Goal: Task Accomplishment & Management: Use online tool/utility

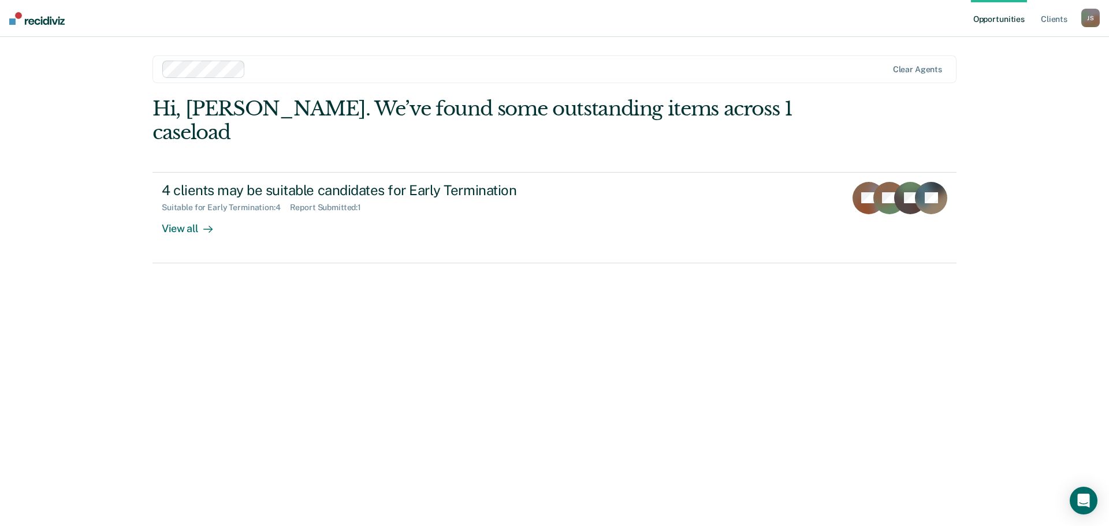
drag, startPoint x: 23, startPoint y: 0, endPoint x: 386, endPoint y: 348, distance: 503.1
click at [386, 348] on div "Hi, [PERSON_NAME]. We’ve found some outstanding items across 1 caseload 4 clien…" at bounding box center [554, 295] width 804 height 397
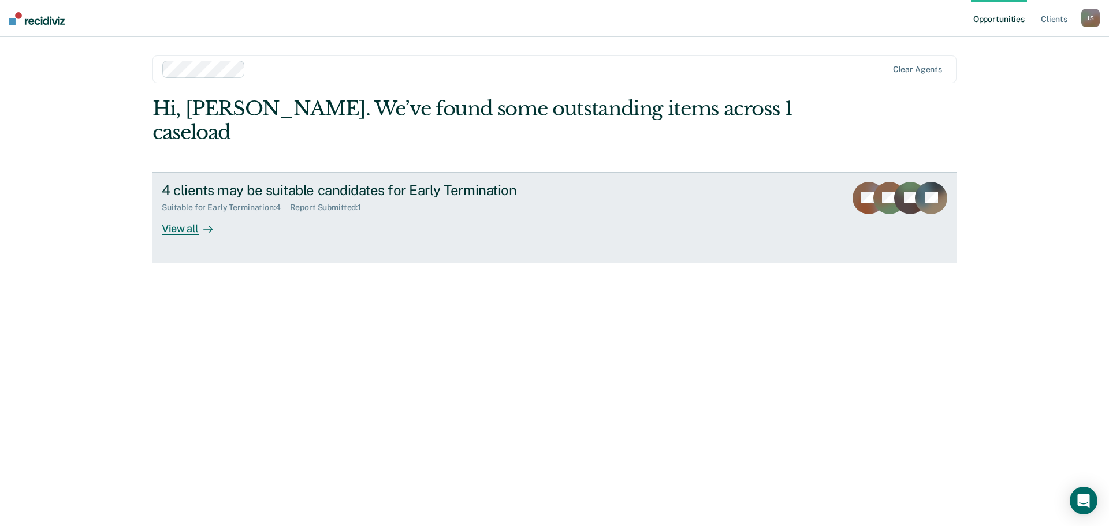
click at [180, 212] on div "View all" at bounding box center [194, 223] width 65 height 23
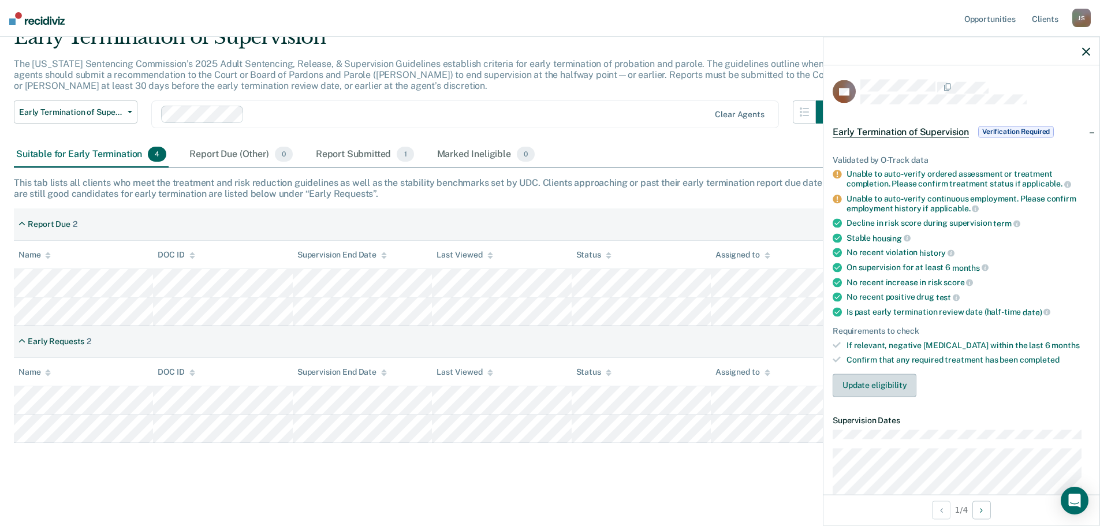
click at [879, 383] on button "Update eligibility" at bounding box center [875, 385] width 84 height 23
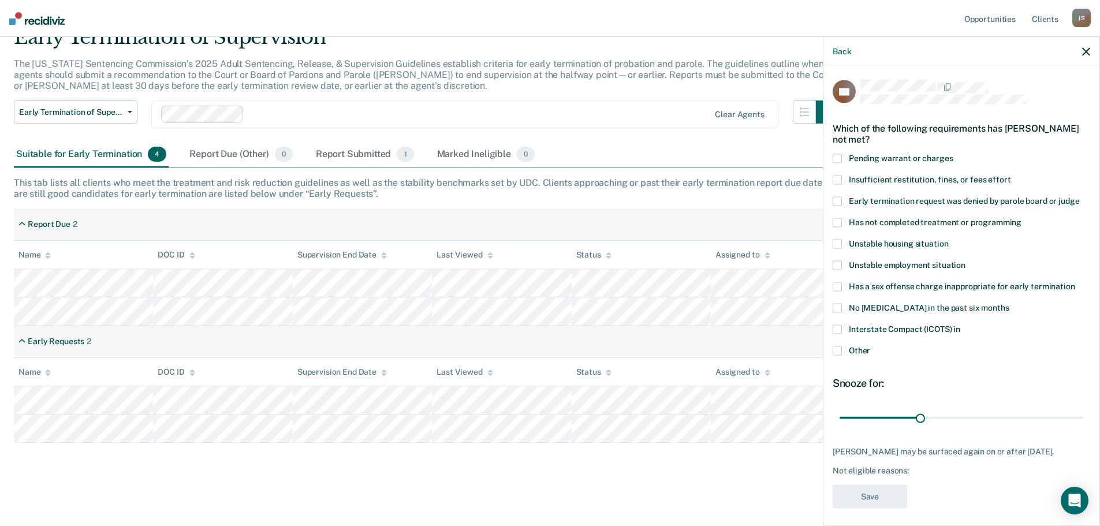
scroll to position [14, 0]
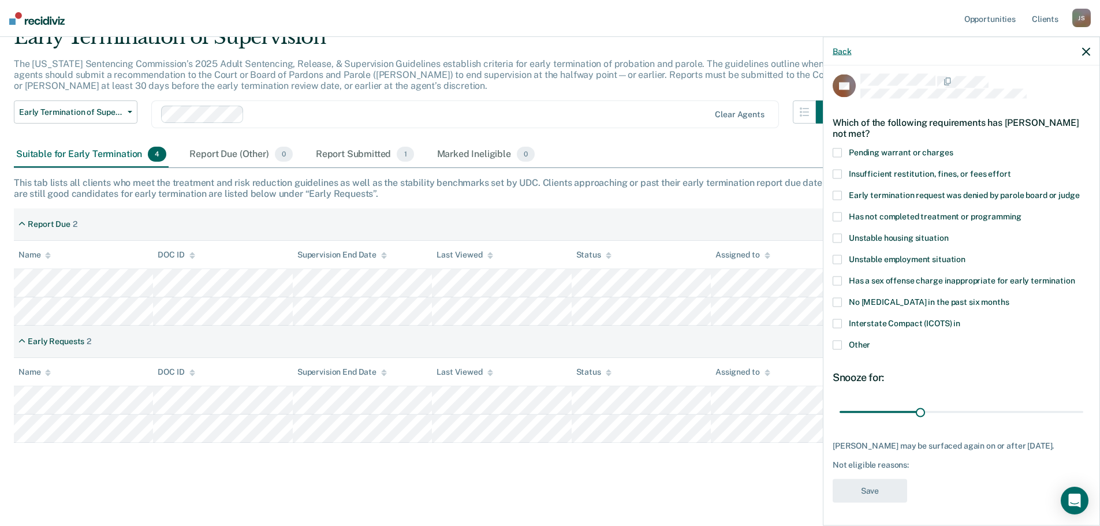
click at [844, 52] on button "Back" at bounding box center [842, 51] width 18 height 10
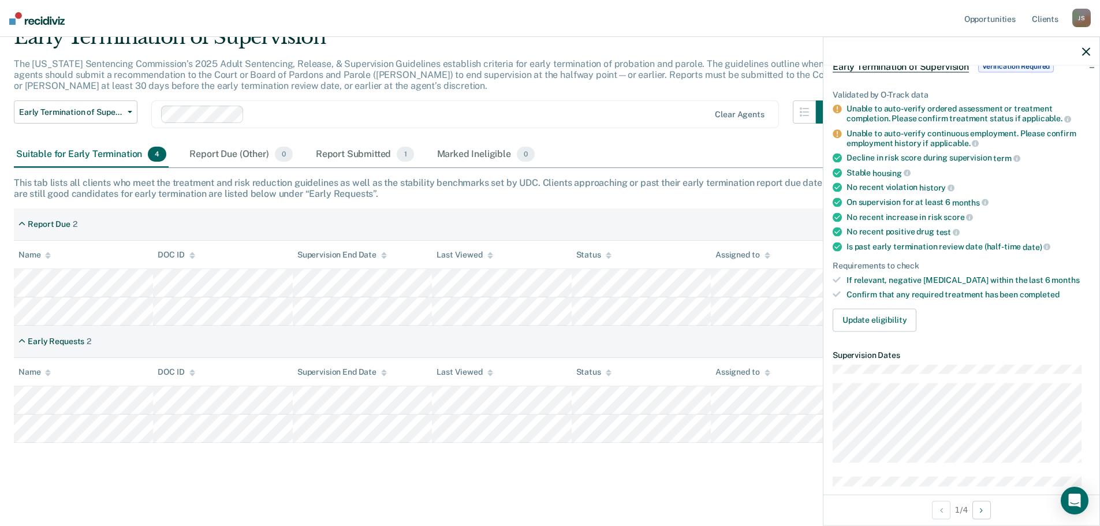
scroll to position [0, 0]
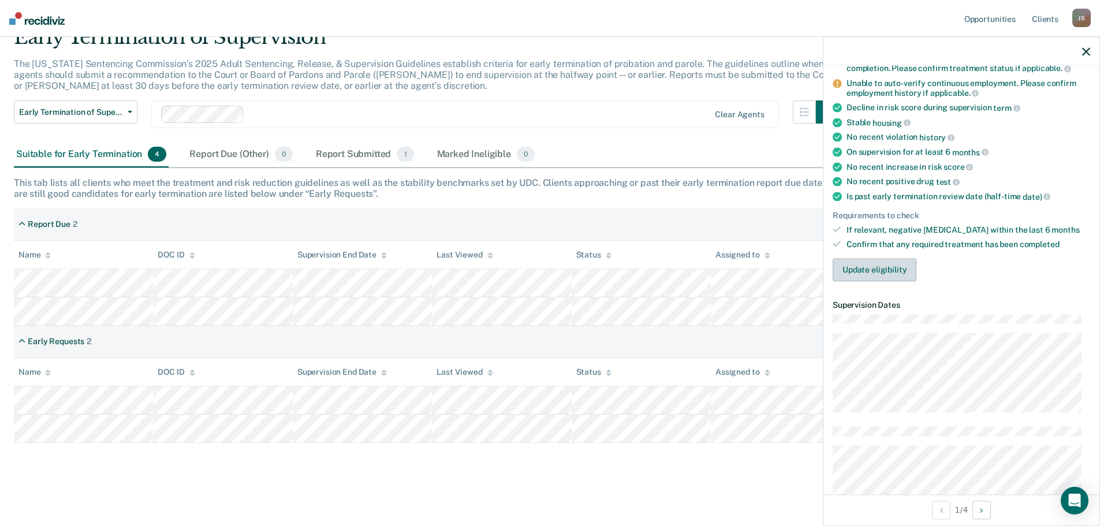
click at [890, 258] on button "Update eligibility" at bounding box center [875, 269] width 84 height 23
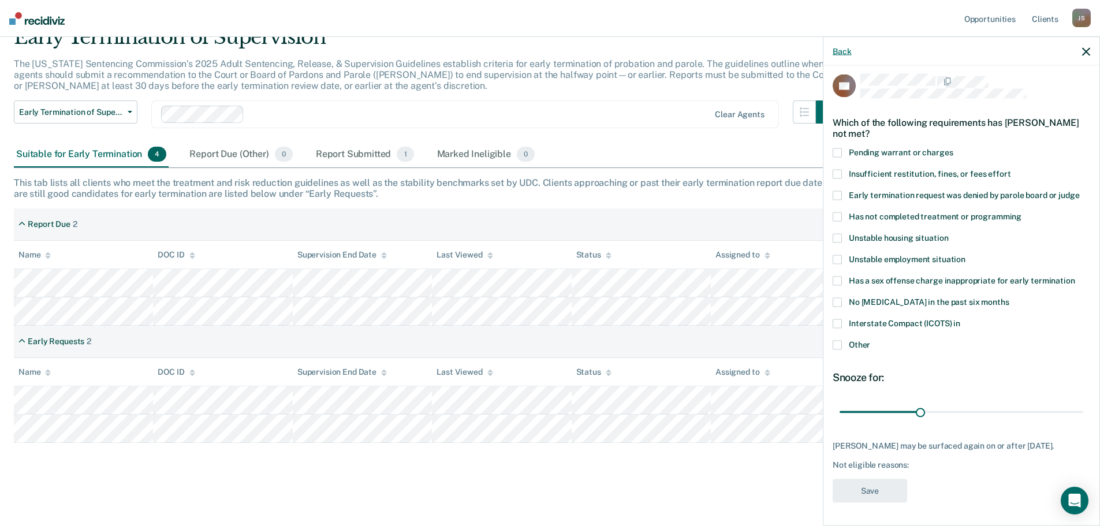
click at [845, 50] on button "Back" at bounding box center [842, 51] width 18 height 10
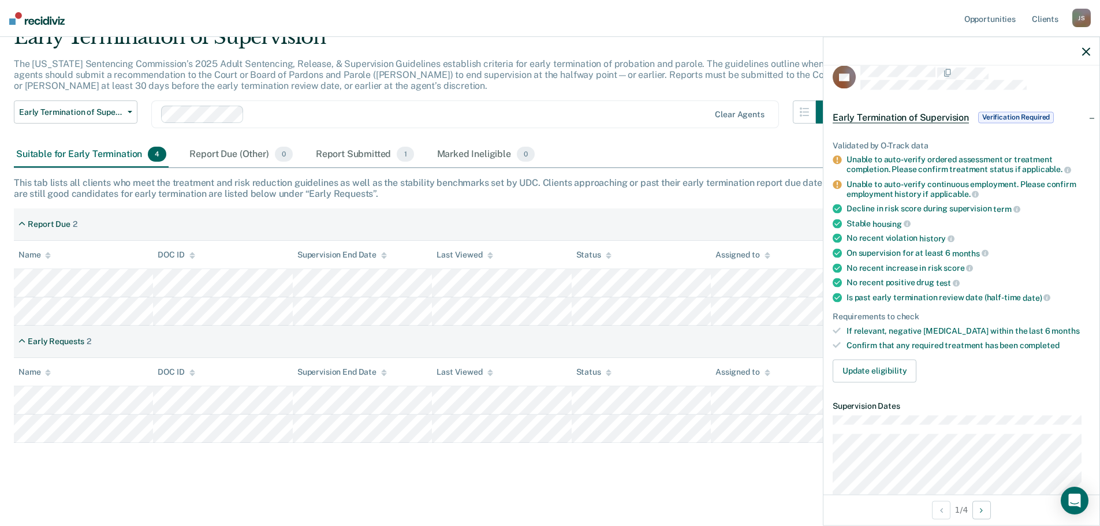
click at [1087, 50] on icon "button" at bounding box center [1086, 51] width 8 height 8
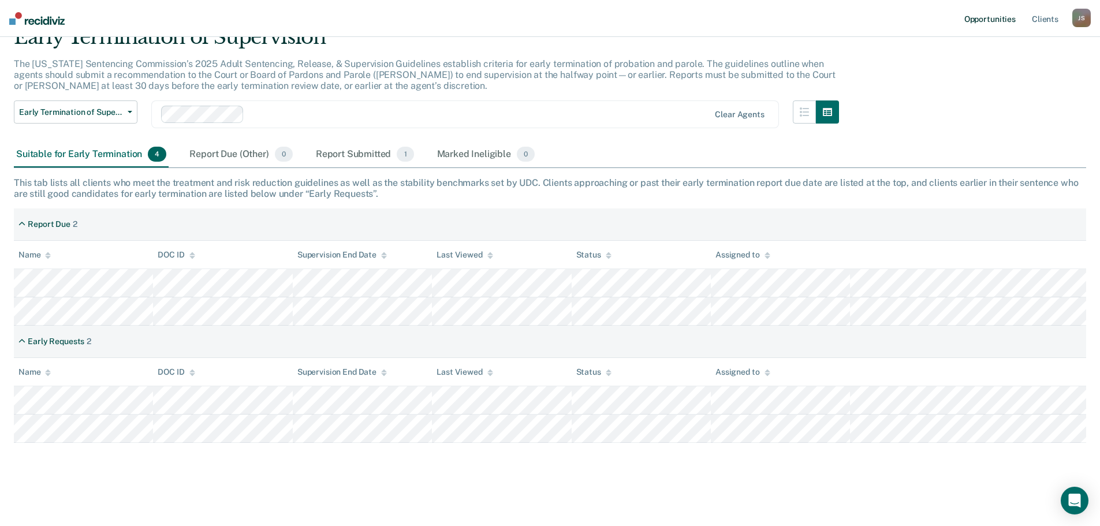
click at [998, 23] on link "Opportunities" at bounding box center [990, 18] width 56 height 37
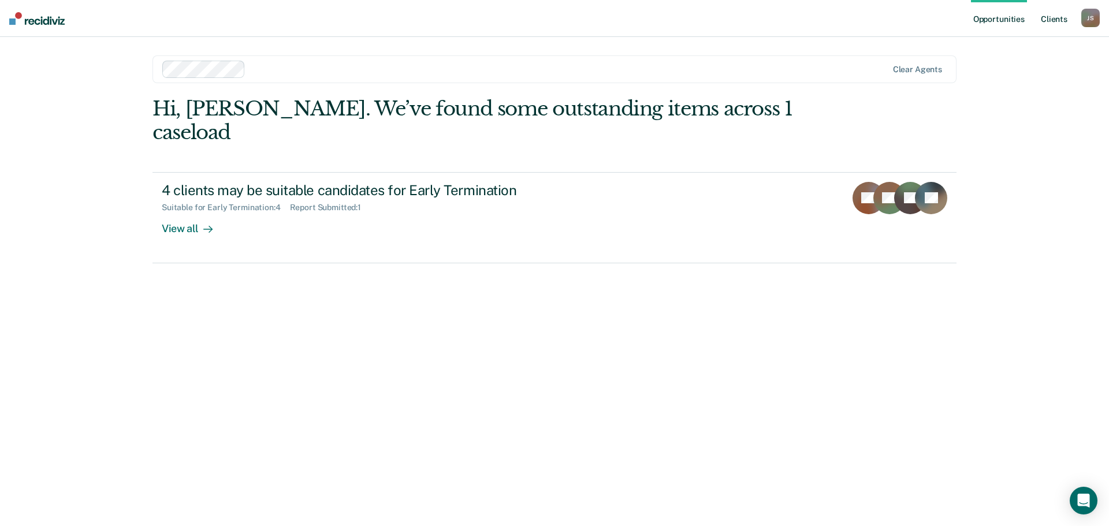
click at [1056, 17] on link "Client s" at bounding box center [1053, 18] width 31 height 37
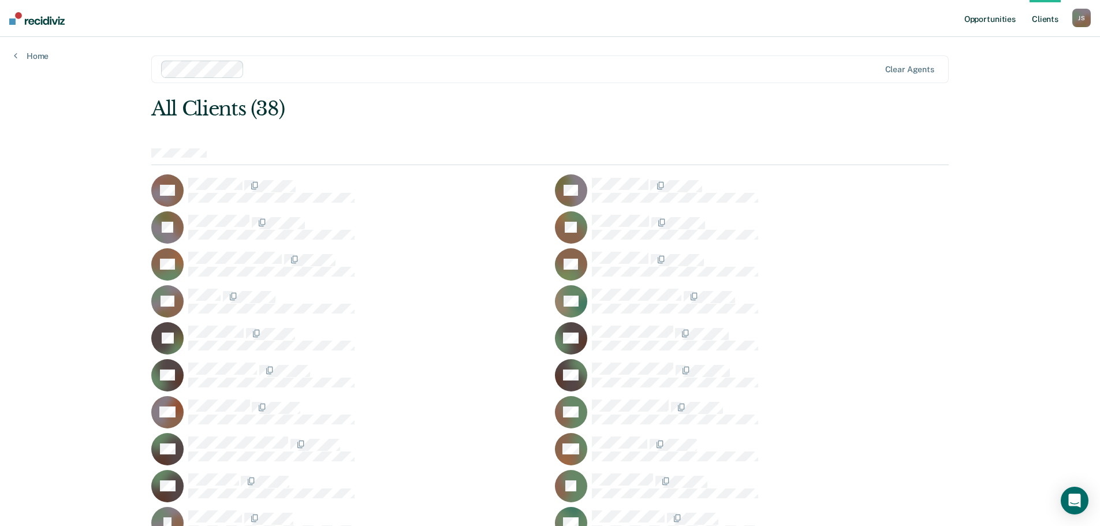
click at [991, 11] on link "Opportunities" at bounding box center [990, 18] width 56 height 37
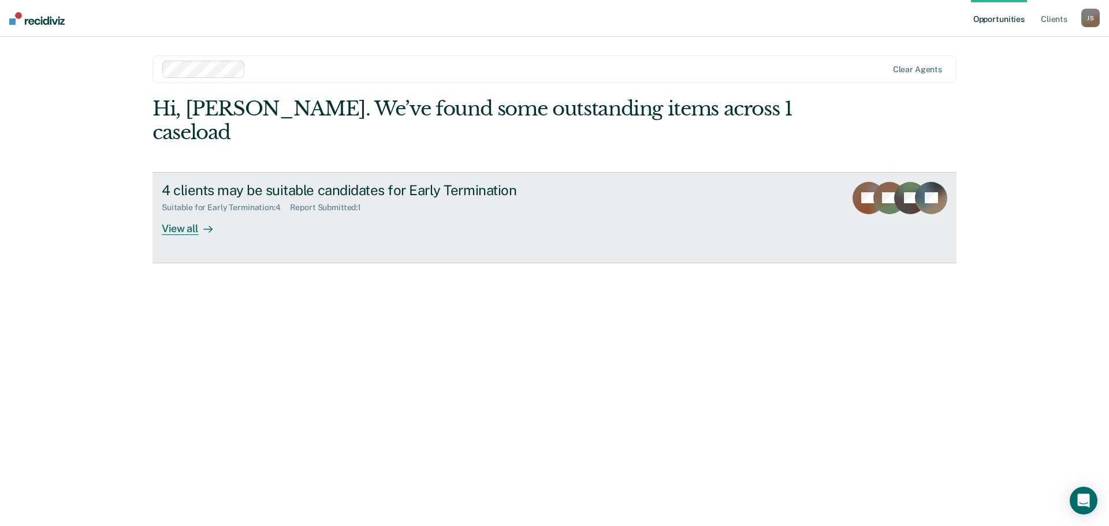
click at [176, 212] on div "View all" at bounding box center [194, 223] width 65 height 23
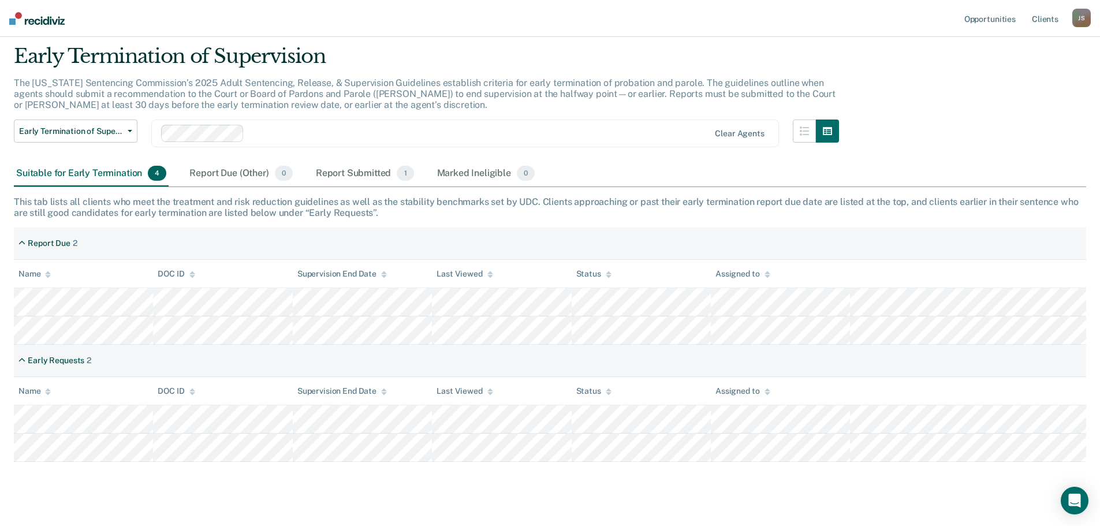
scroll to position [54, 0]
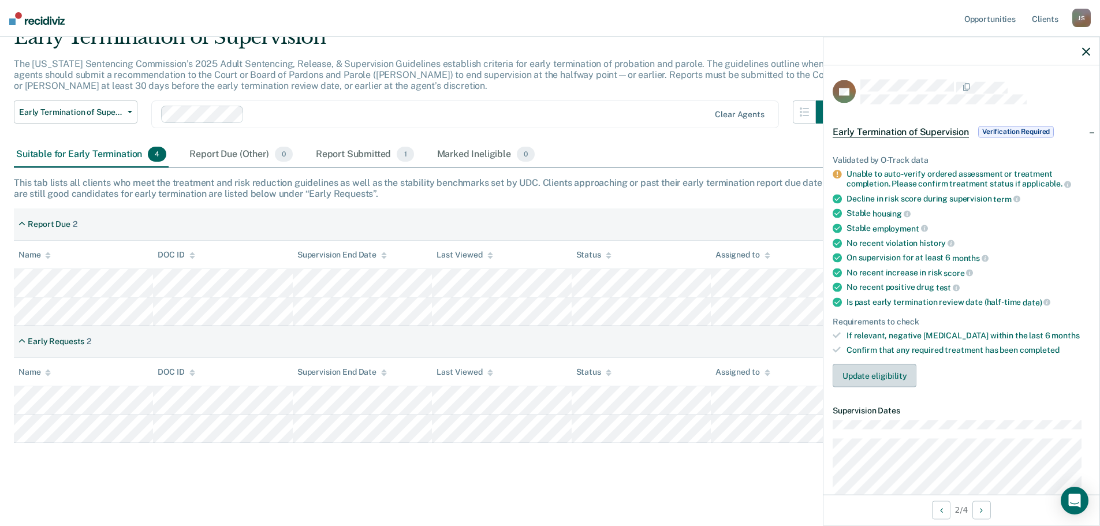
click at [897, 372] on button "Update eligibility" at bounding box center [875, 375] width 84 height 23
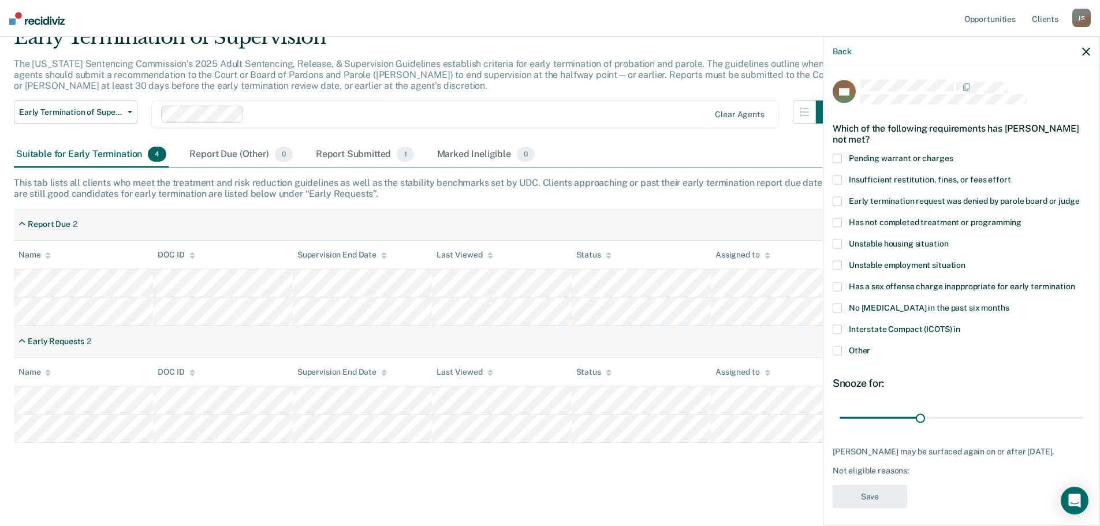
click at [841, 222] on span at bounding box center [837, 222] width 9 height 9
click at [1021, 218] on input "Has not completed treatment or programming" at bounding box center [1021, 218] width 0 height 0
click at [859, 499] on button "Save" at bounding box center [870, 496] width 74 height 24
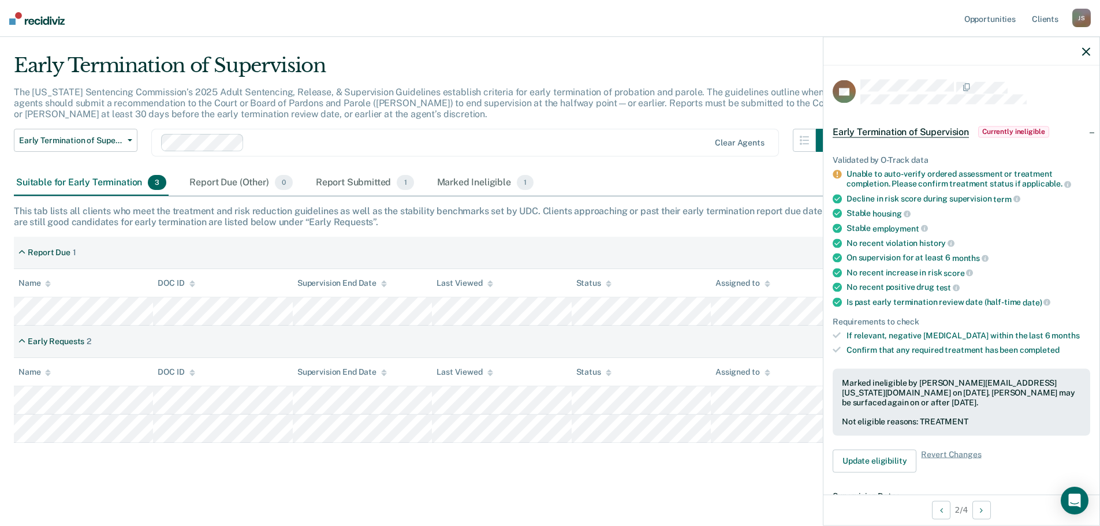
click at [1087, 47] on button "button" at bounding box center [1086, 51] width 8 height 10
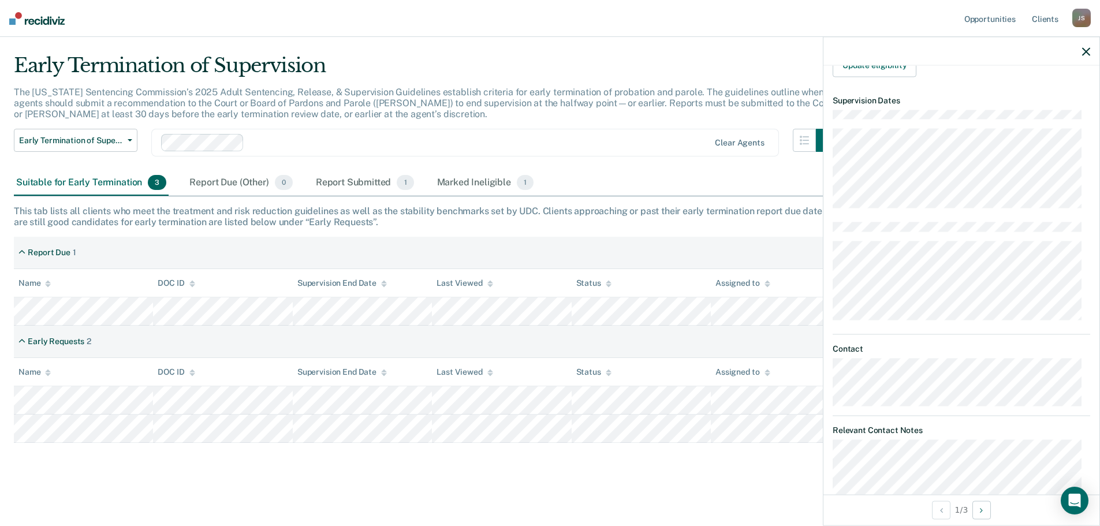
scroll to position [0, 0]
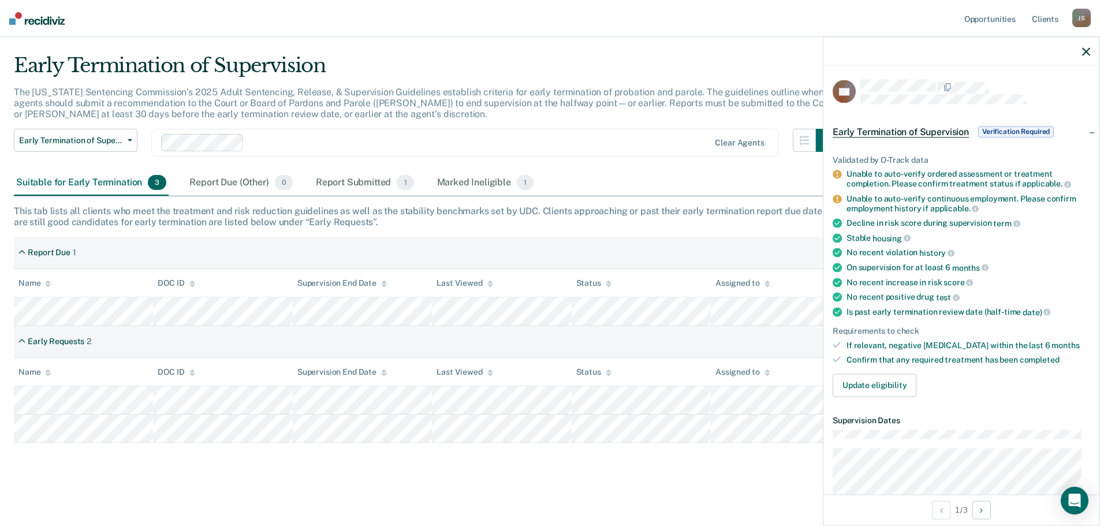
click at [1010, 126] on span "Verification Required" at bounding box center [1016, 132] width 76 height 12
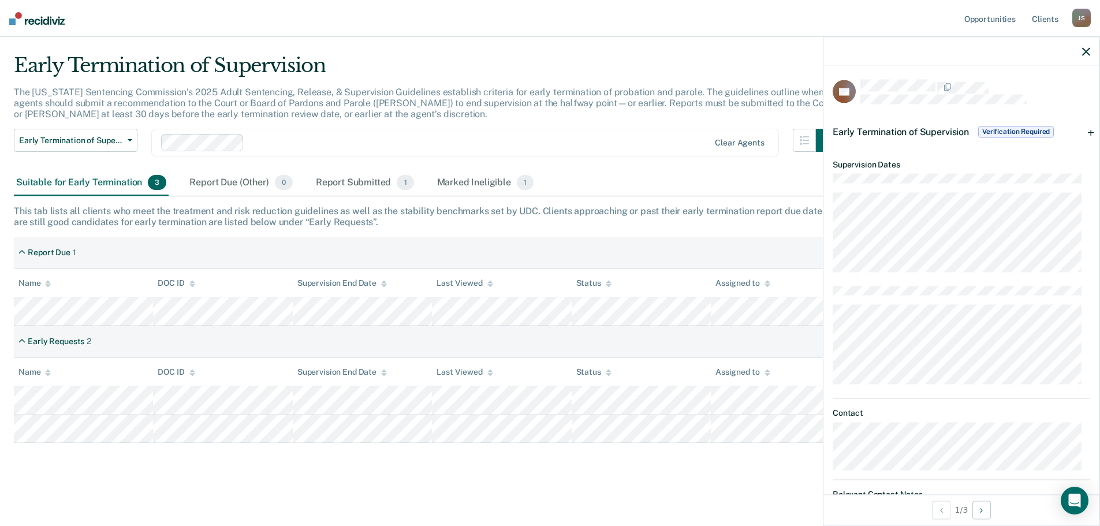
scroll to position [271, 0]
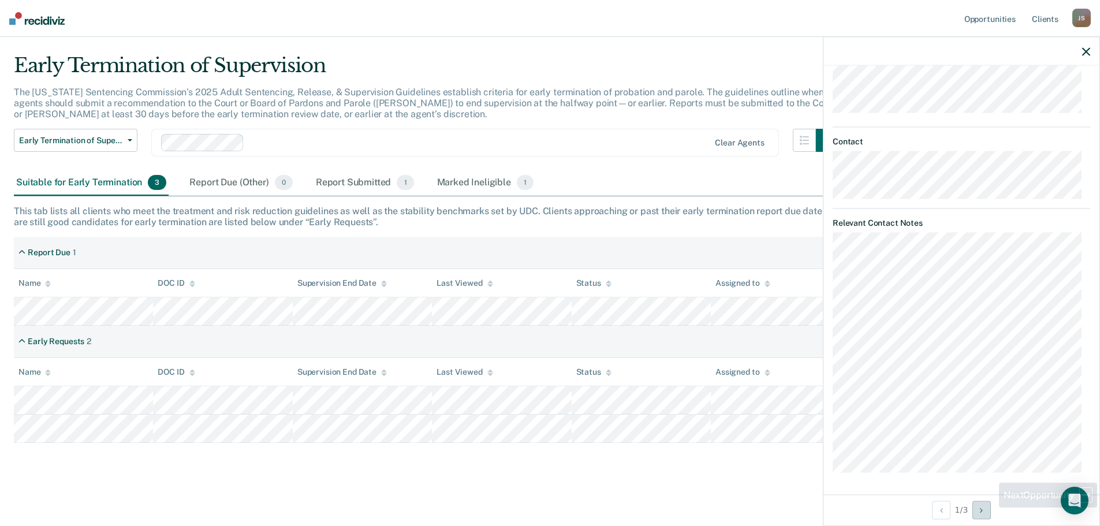
click at [990, 513] on button "Next Opportunity" at bounding box center [981, 510] width 18 height 18
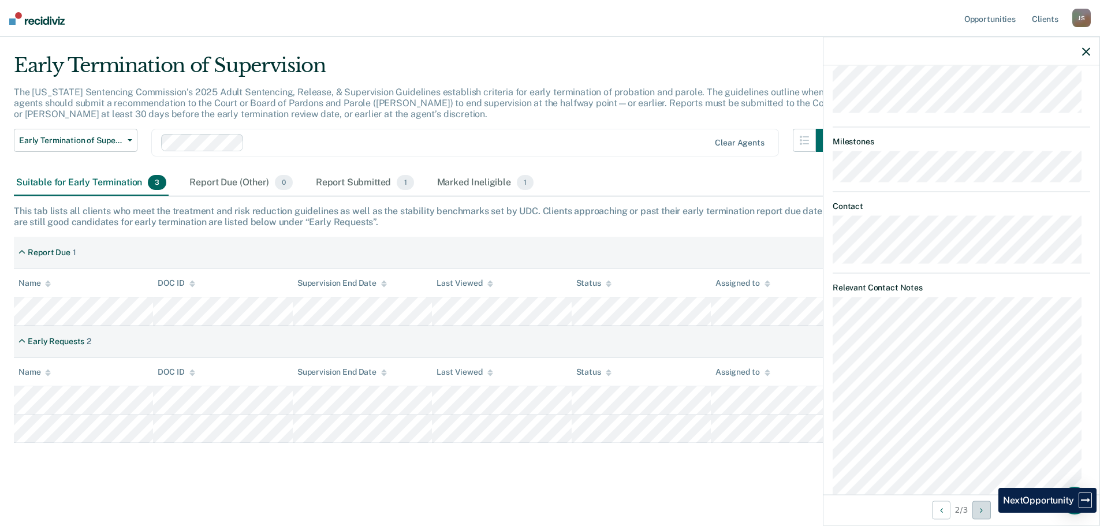
scroll to position [301, 0]
click at [988, 513] on button "Next Opportunity" at bounding box center [981, 510] width 18 height 18
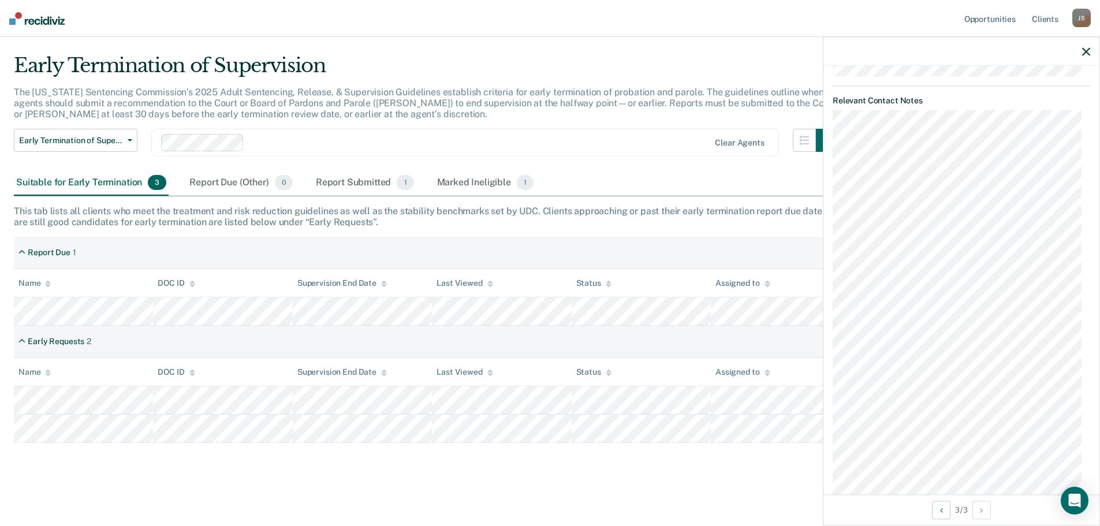
scroll to position [0, 0]
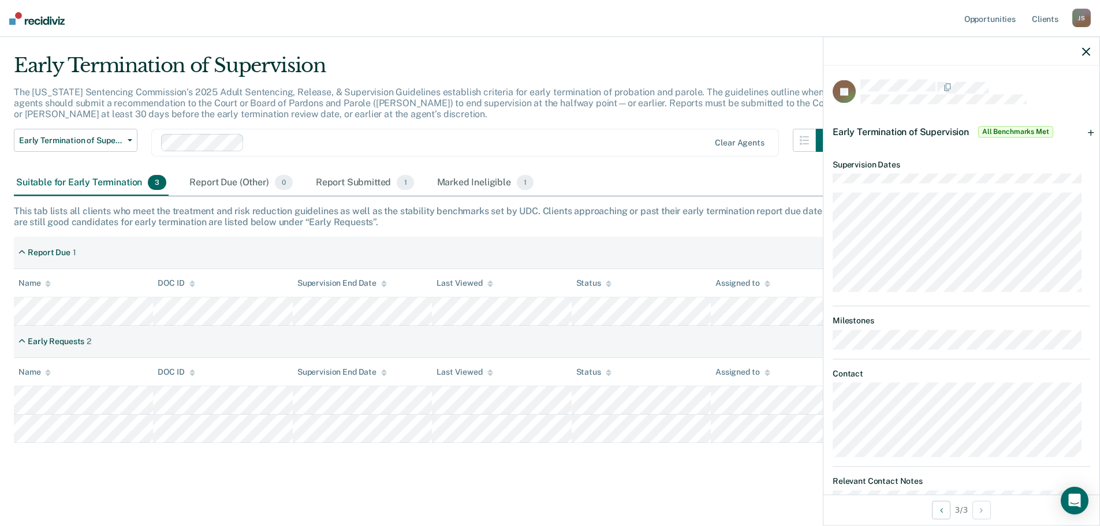
click at [1085, 50] on icon "button" at bounding box center [1086, 51] width 8 height 8
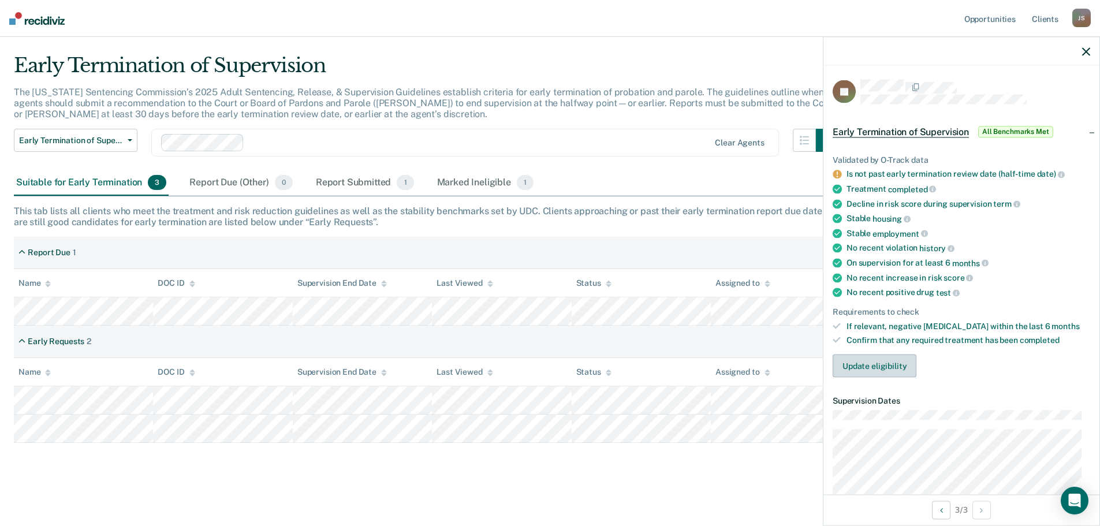
click at [852, 371] on button "Update eligibility" at bounding box center [875, 366] width 84 height 23
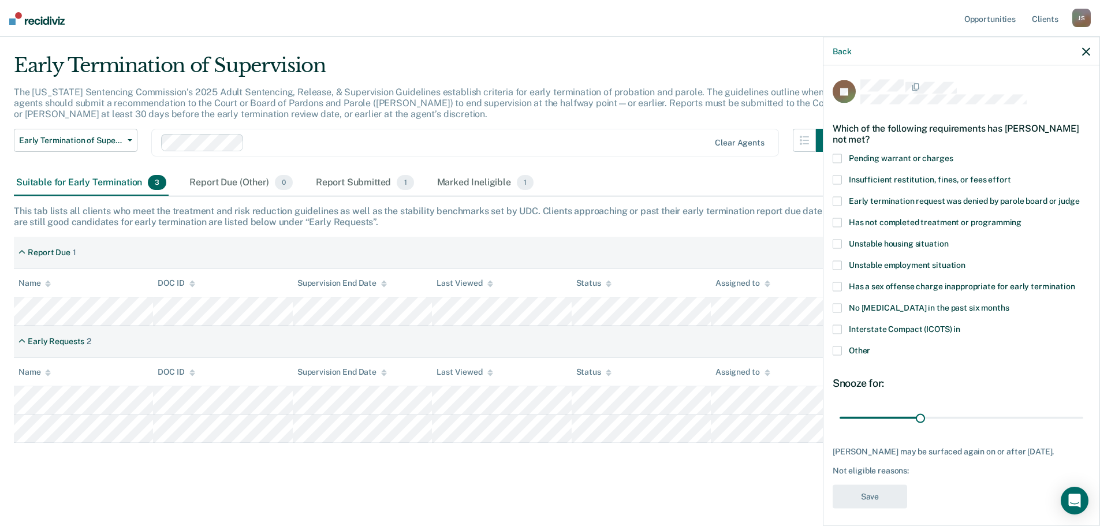
click at [835, 221] on span at bounding box center [837, 222] width 9 height 9
click at [1021, 218] on input "Has not completed treatment or programming" at bounding box center [1021, 218] width 0 height 0
click at [1089, 55] on icon "button" at bounding box center [1086, 51] width 8 height 8
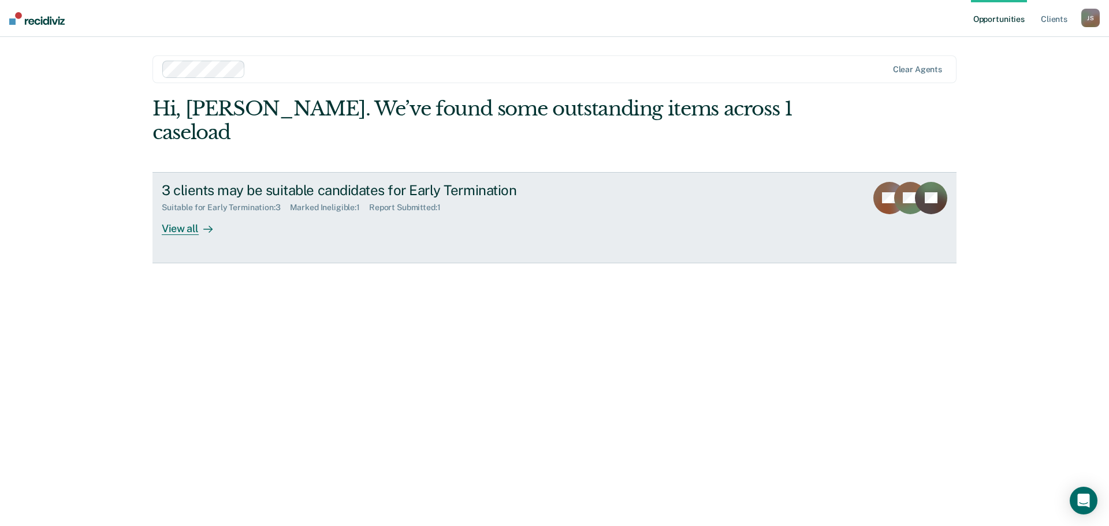
click at [196, 212] on div "View all" at bounding box center [194, 223] width 65 height 23
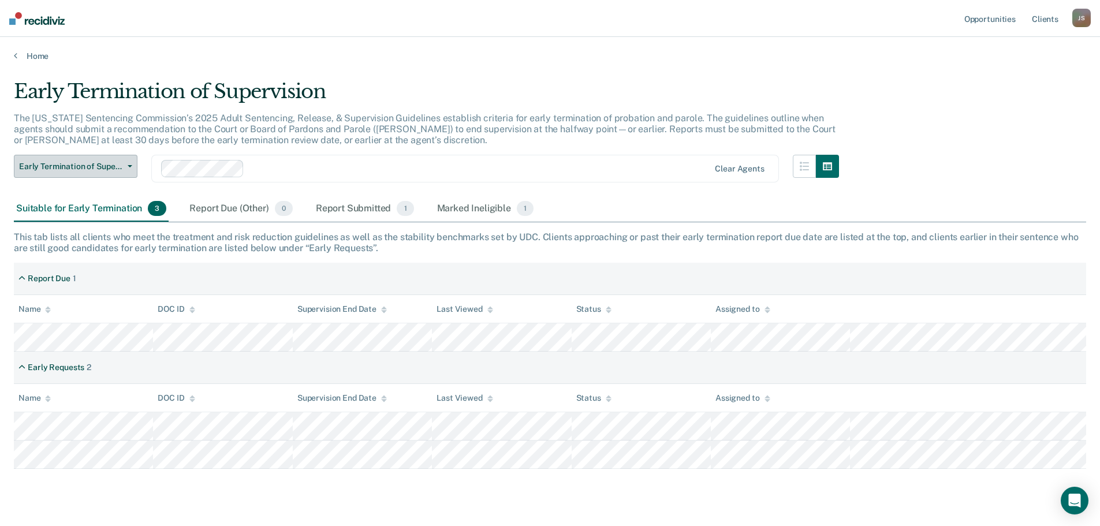
click at [95, 162] on span "Early Termination of Supervision" at bounding box center [71, 167] width 104 height 10
